Goal: Find contact information

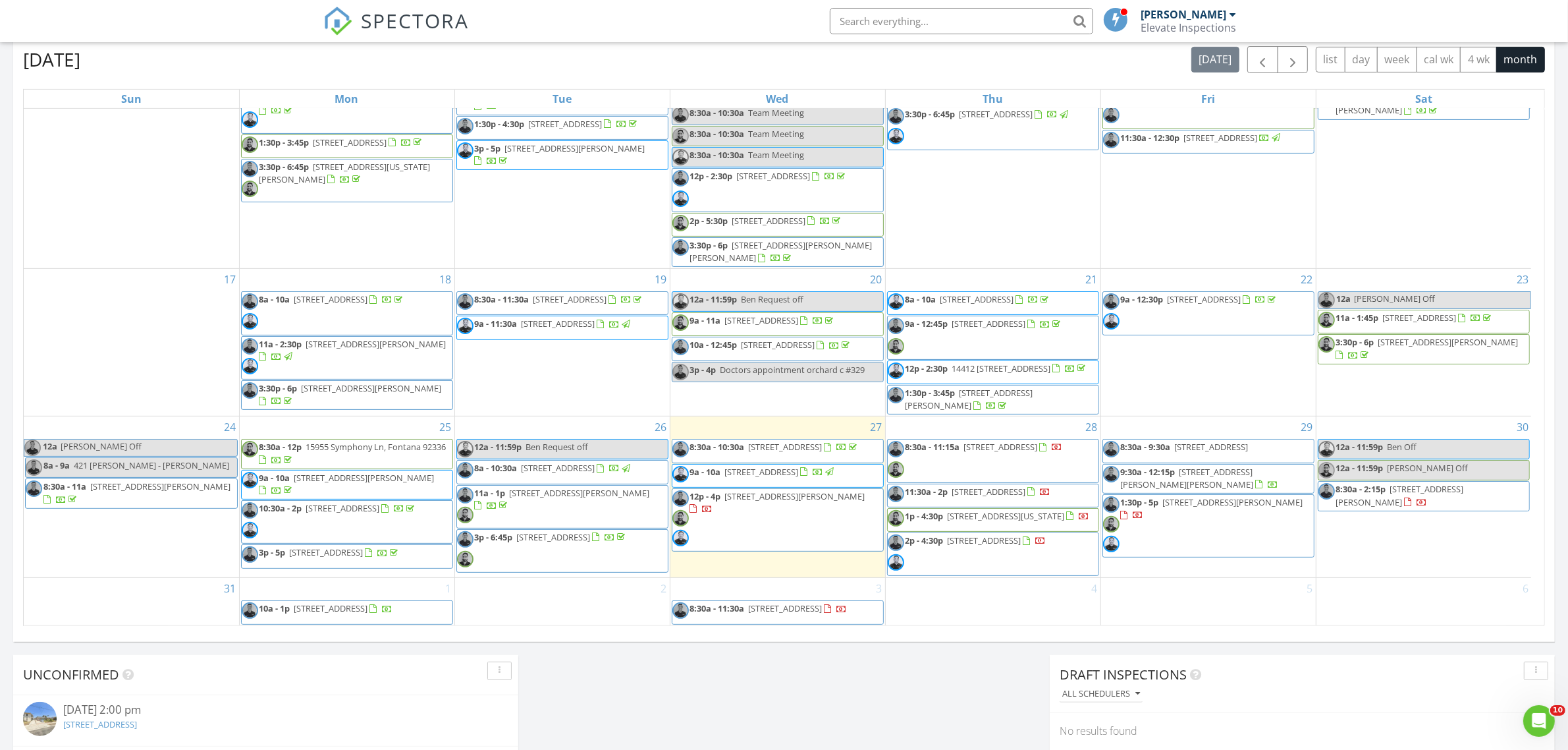
scroll to position [824, 0]
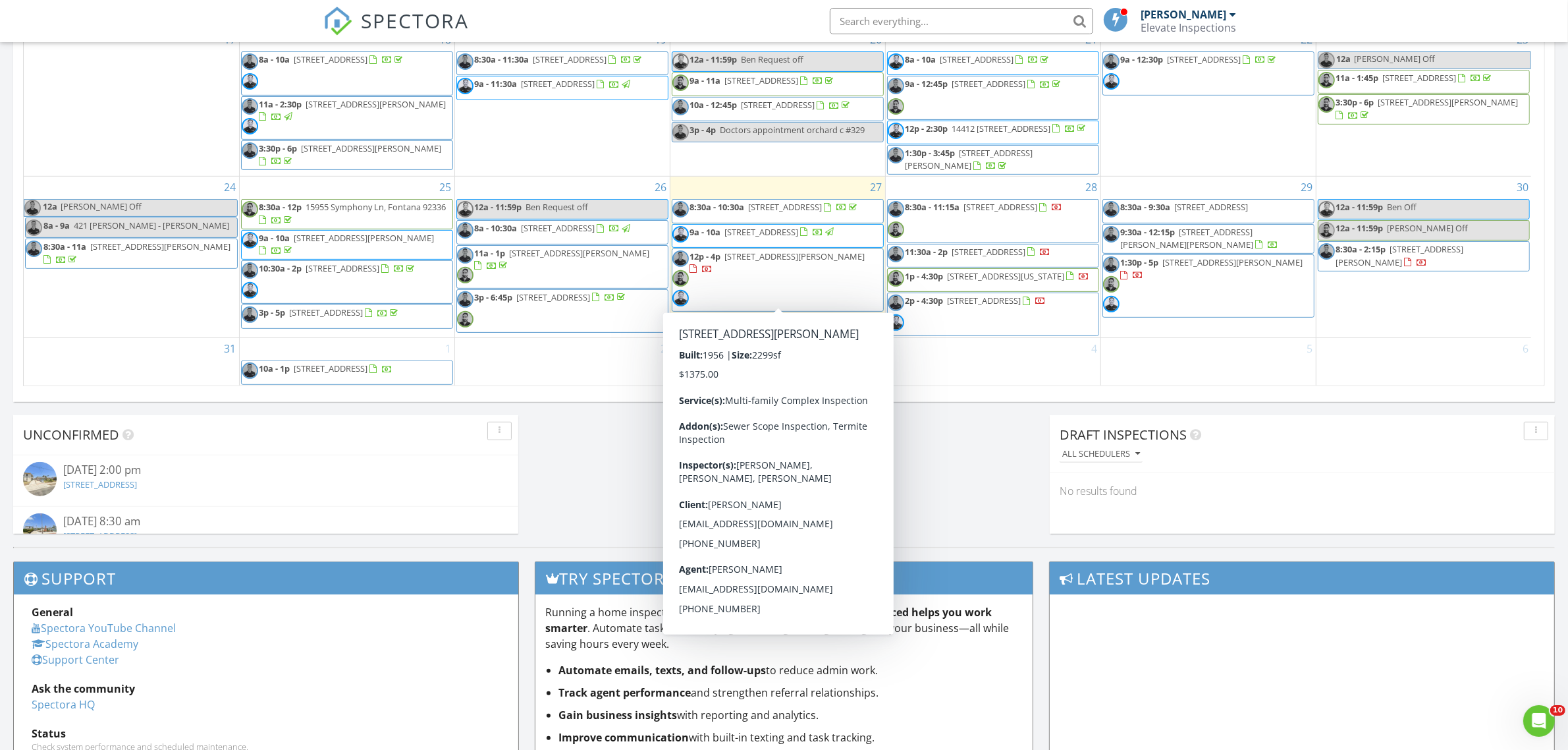
click at [827, 280] on span "12p - 4p [STREET_ADDRESS][PERSON_NAME]" at bounding box center [777, 281] width 210 height 60
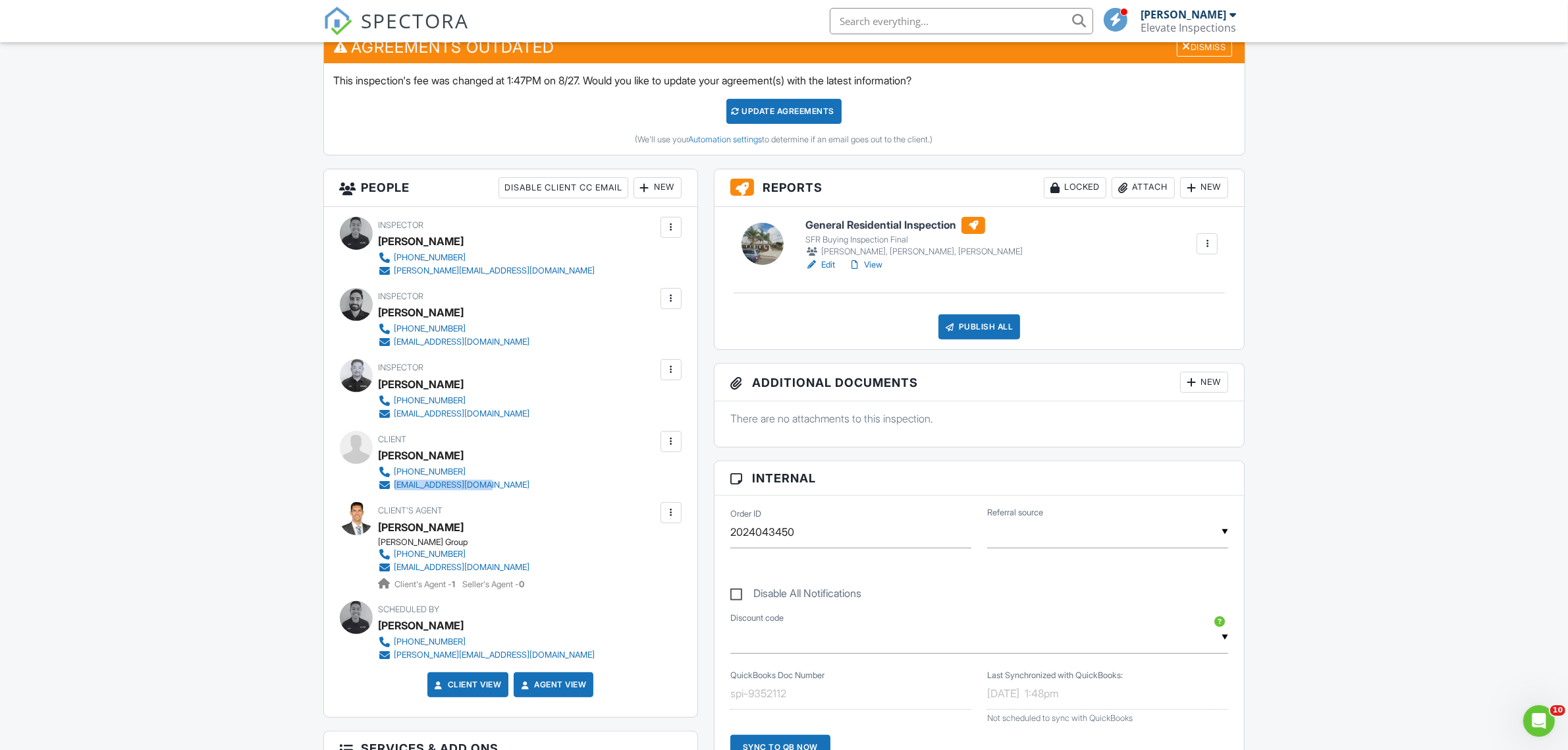
drag, startPoint x: 491, startPoint y: 481, endPoint x: 394, endPoint y: 488, distance: 97.3
click at [394, 488] on div "[PHONE_NUMBER] [EMAIL_ADDRESS][DOMAIN_NAME]" at bounding box center [460, 478] width 162 height 26
copy div "[EMAIL_ADDRESS][DOMAIN_NAME]"
